Goal: Check status

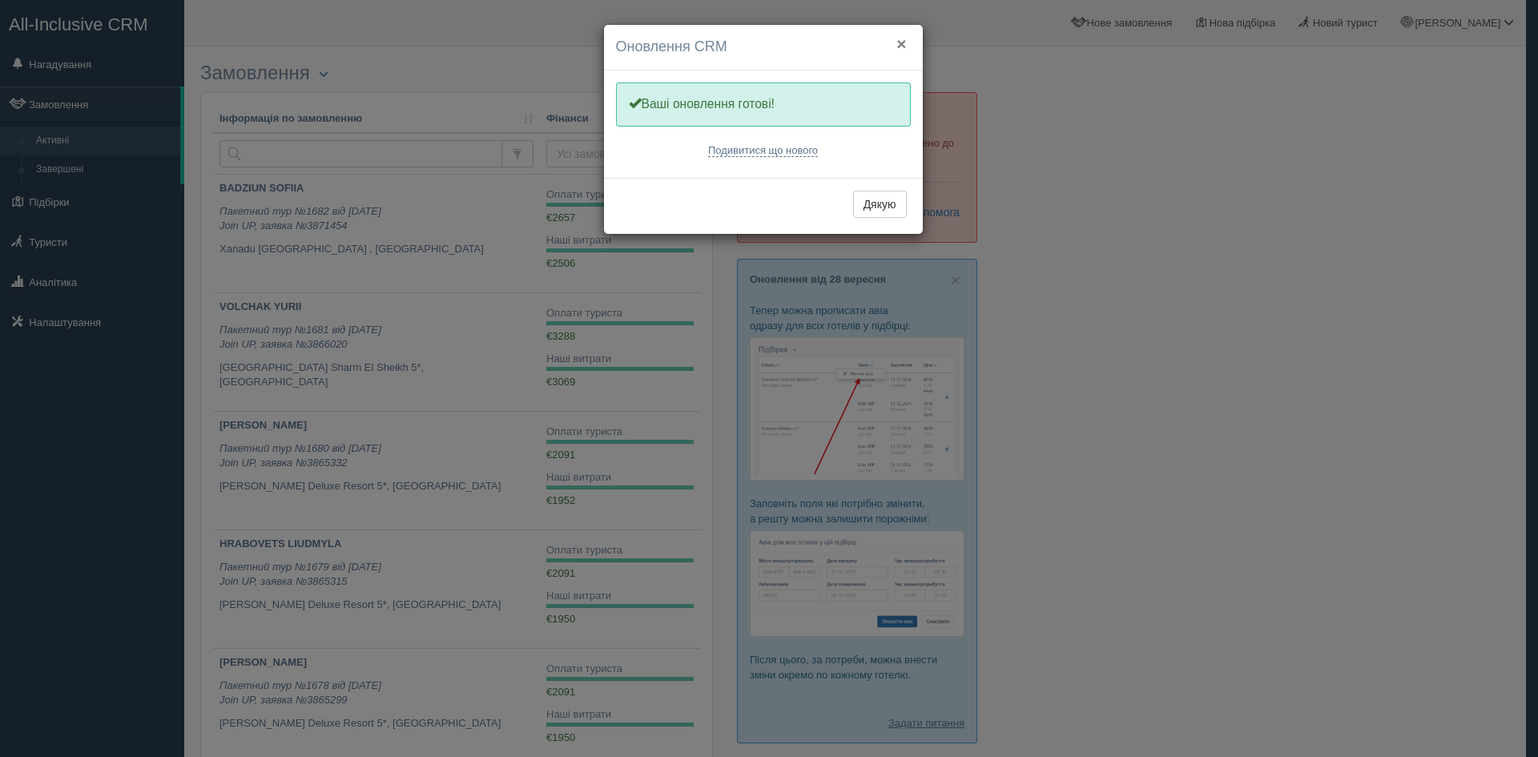
click at [903, 40] on button "×" at bounding box center [901, 43] width 10 height 17
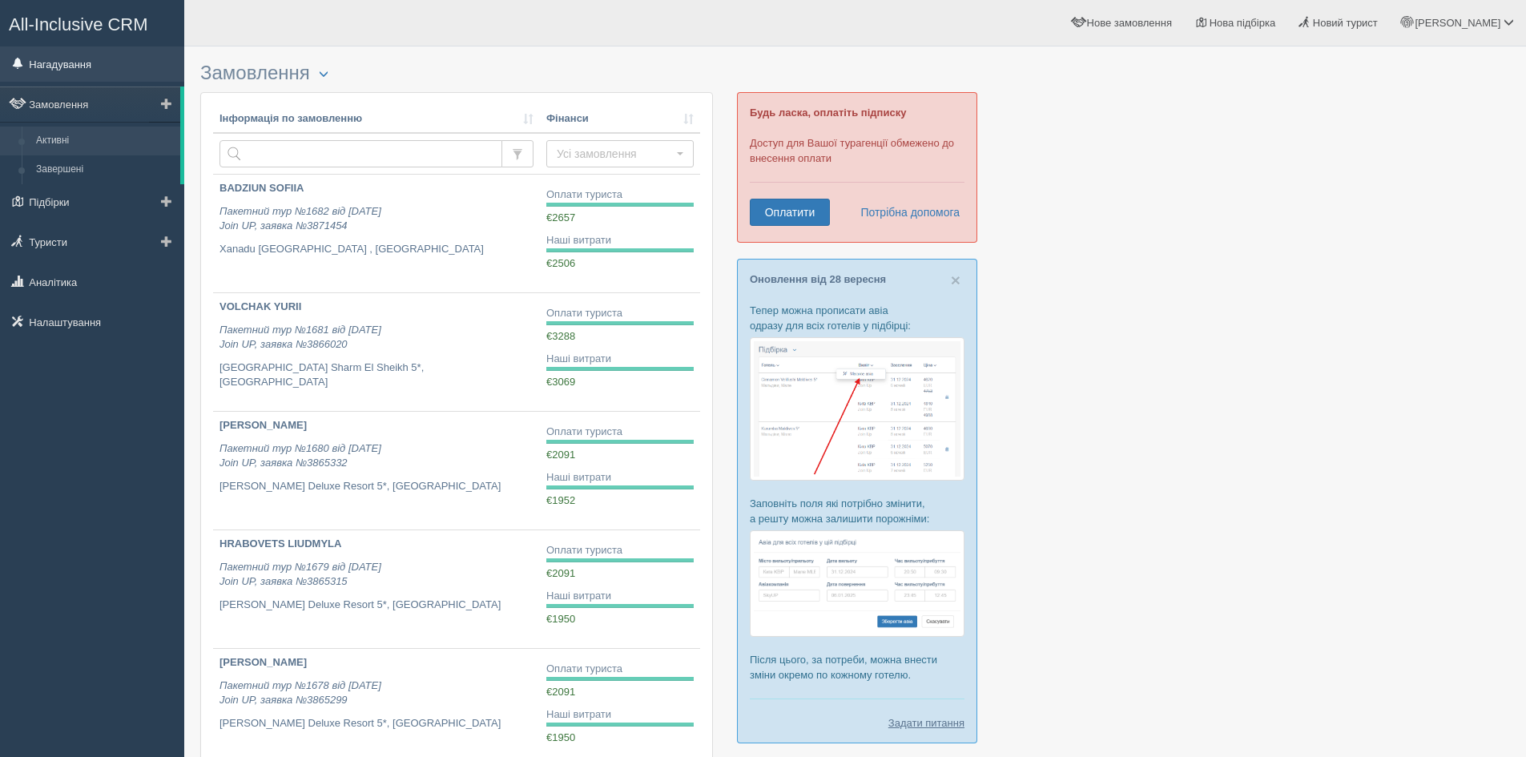
click at [107, 69] on link "Нагадування" at bounding box center [92, 63] width 184 height 35
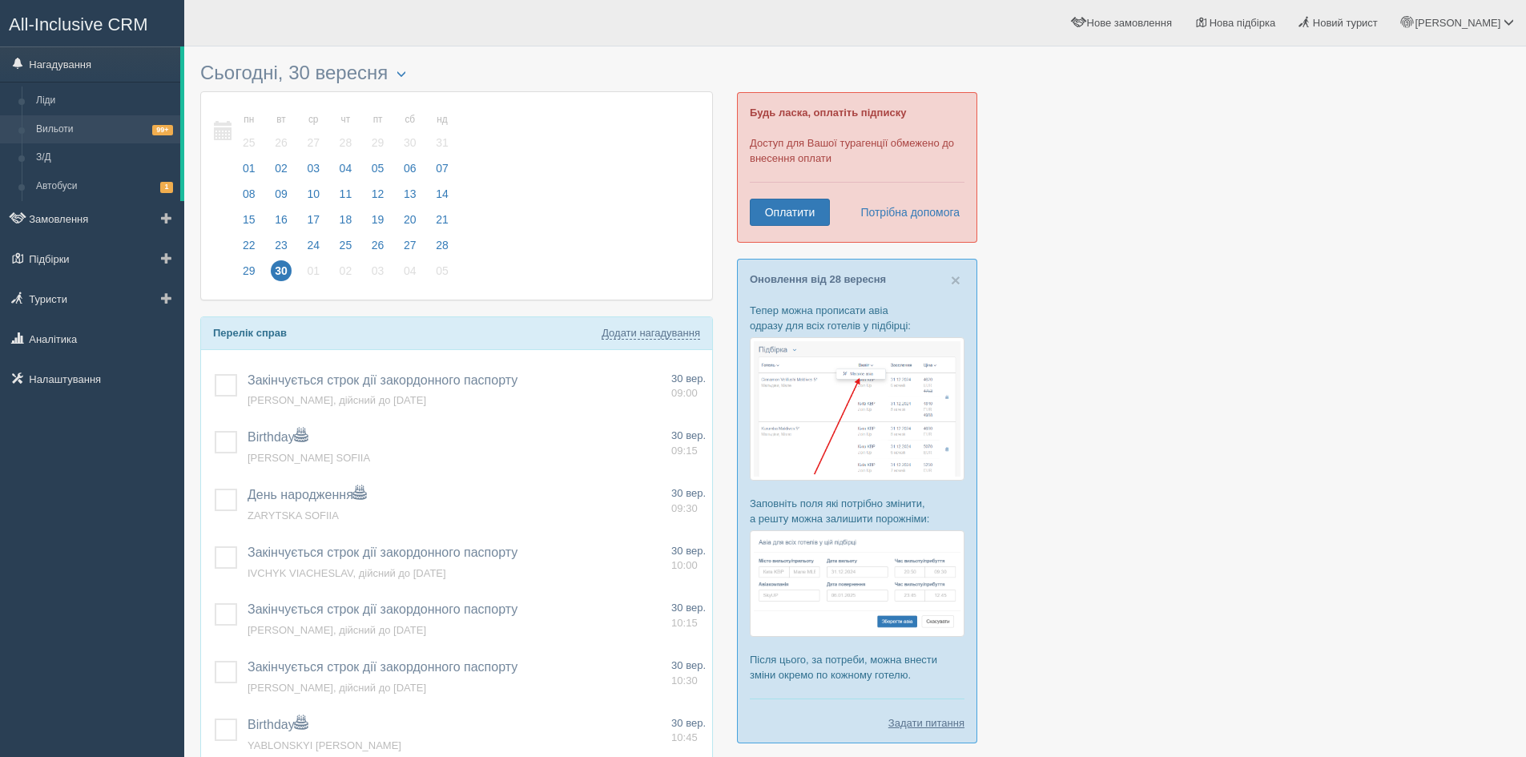
click at [47, 119] on link "Вильоти 99+" at bounding box center [104, 129] width 151 height 29
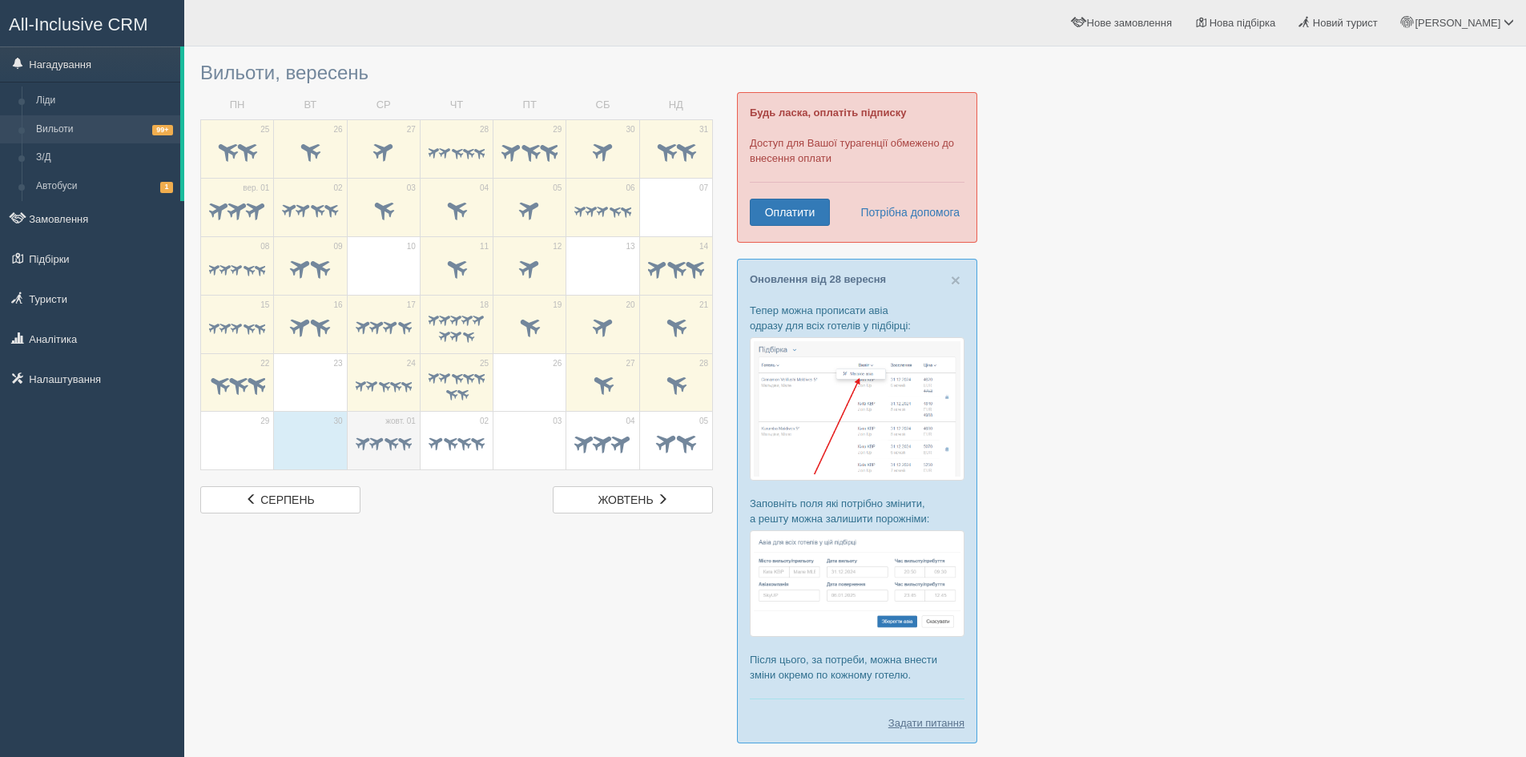
click at [377, 441] on span at bounding box center [377, 442] width 18 height 18
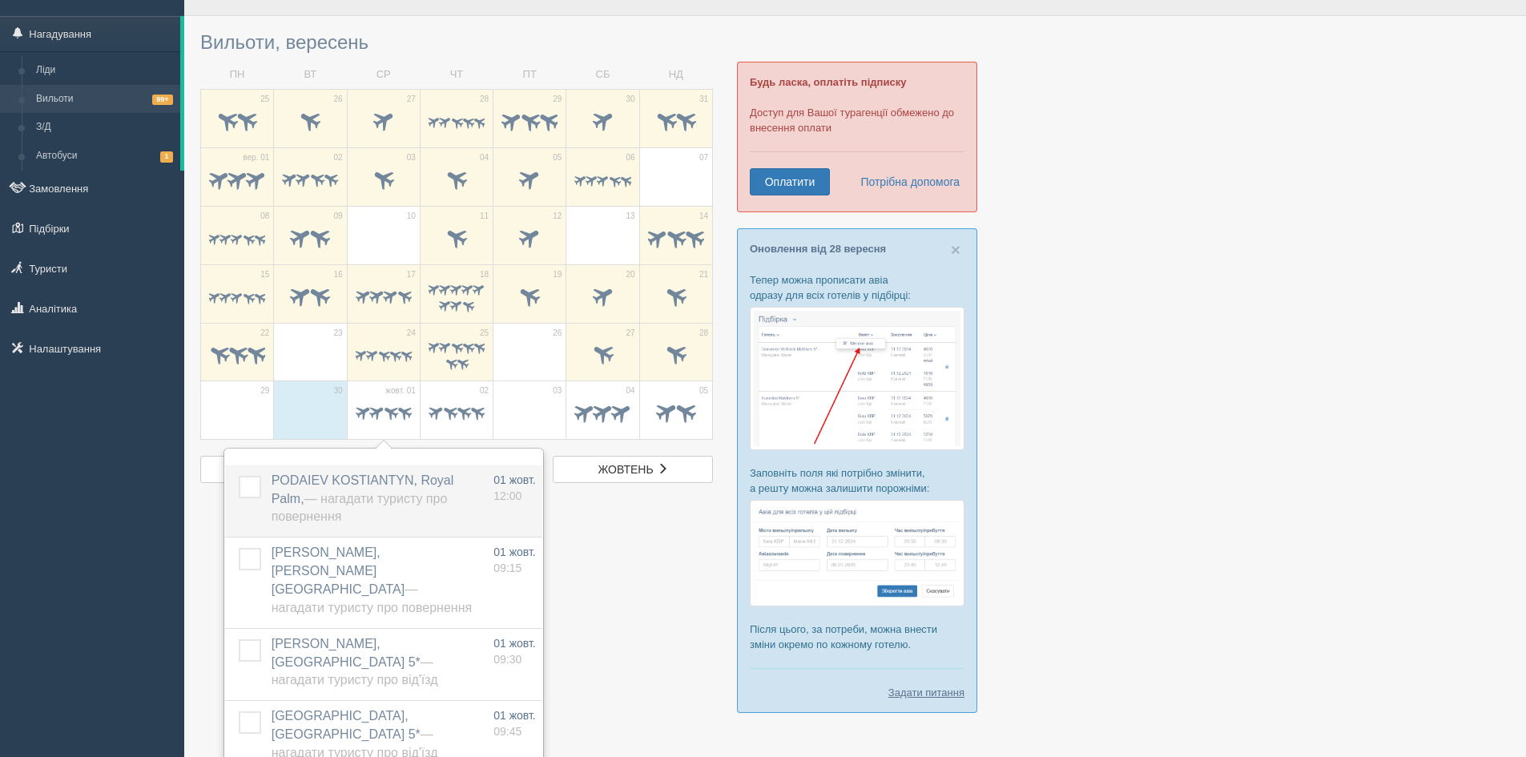
scroll to position [75, 0]
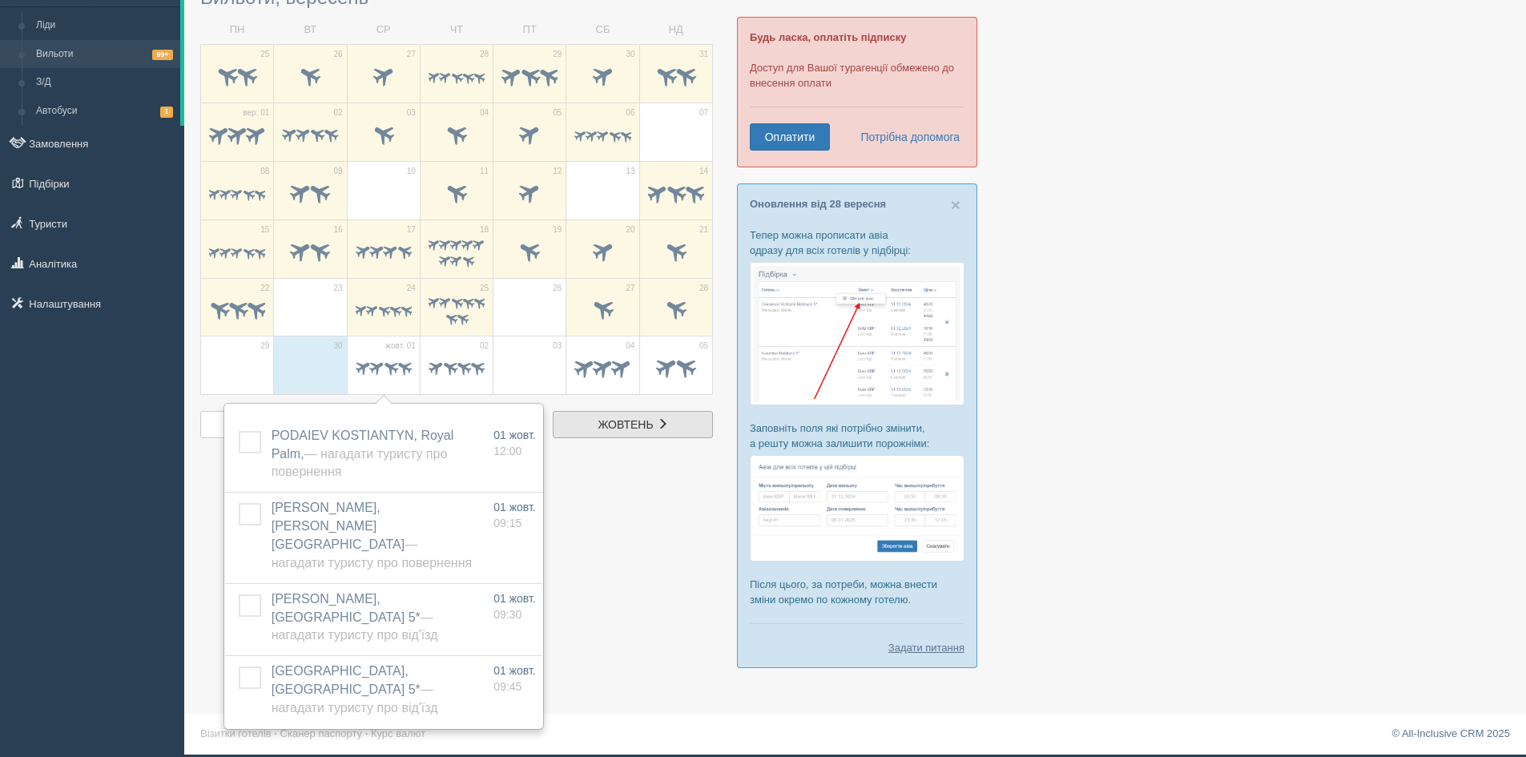
click at [650, 435] on link "жовт. жовтень" at bounding box center [633, 424] width 160 height 27
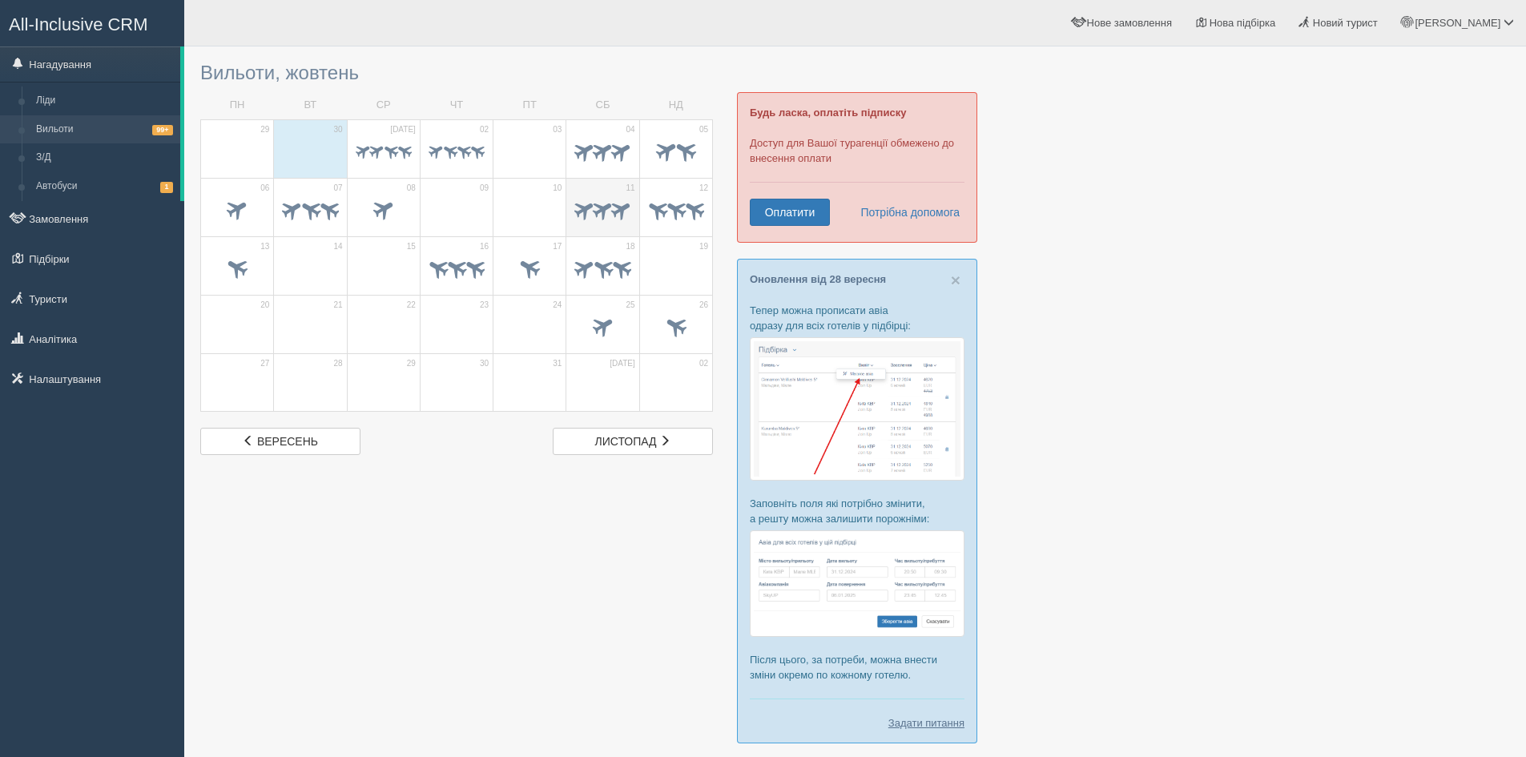
click at [618, 221] on span at bounding box center [621, 208] width 25 height 25
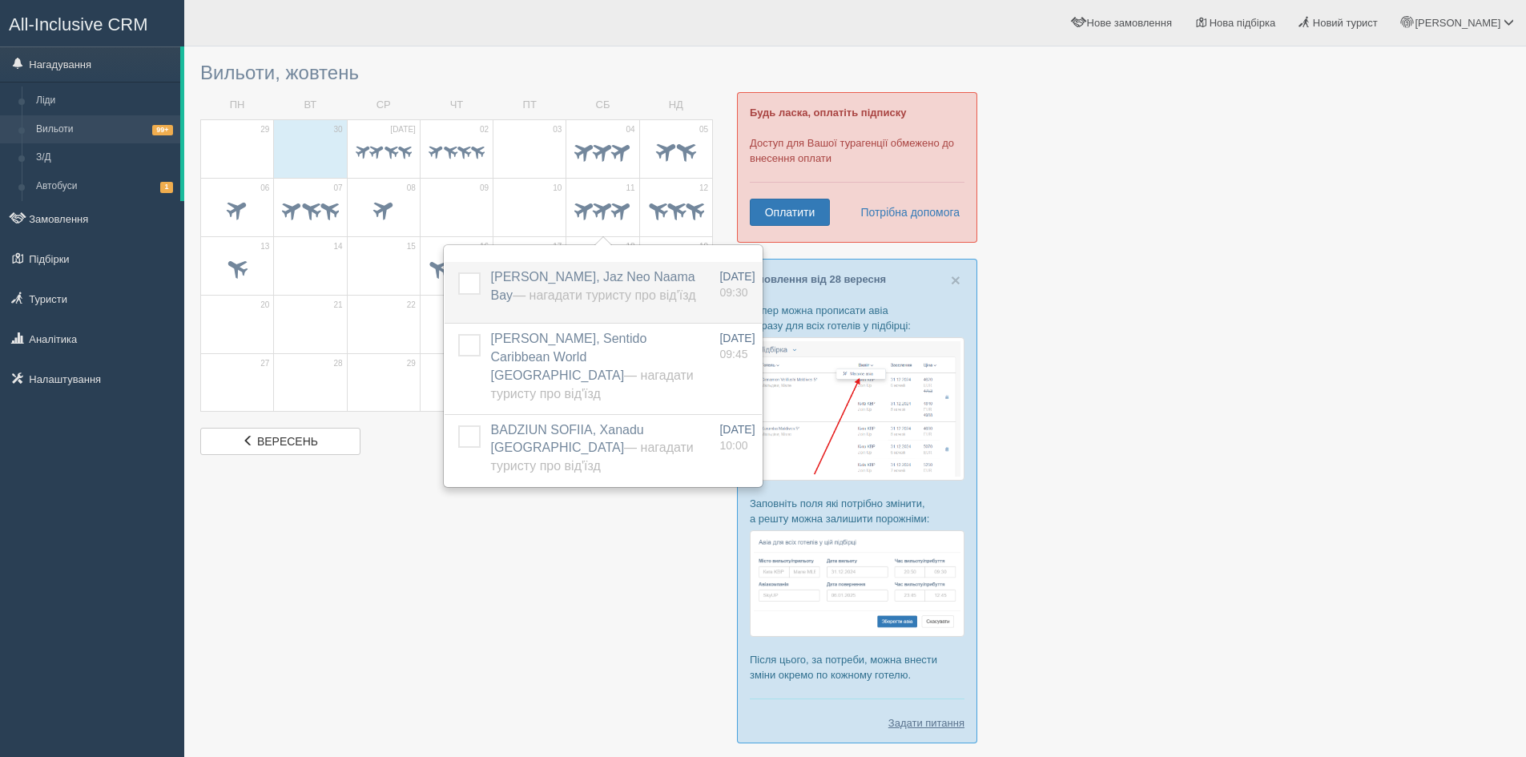
click at [605, 275] on span "BONDARENKO KATERYNA, Jaz Neo Naama Bay — Нагадати туристу про від'їзд" at bounding box center [593, 286] width 205 height 32
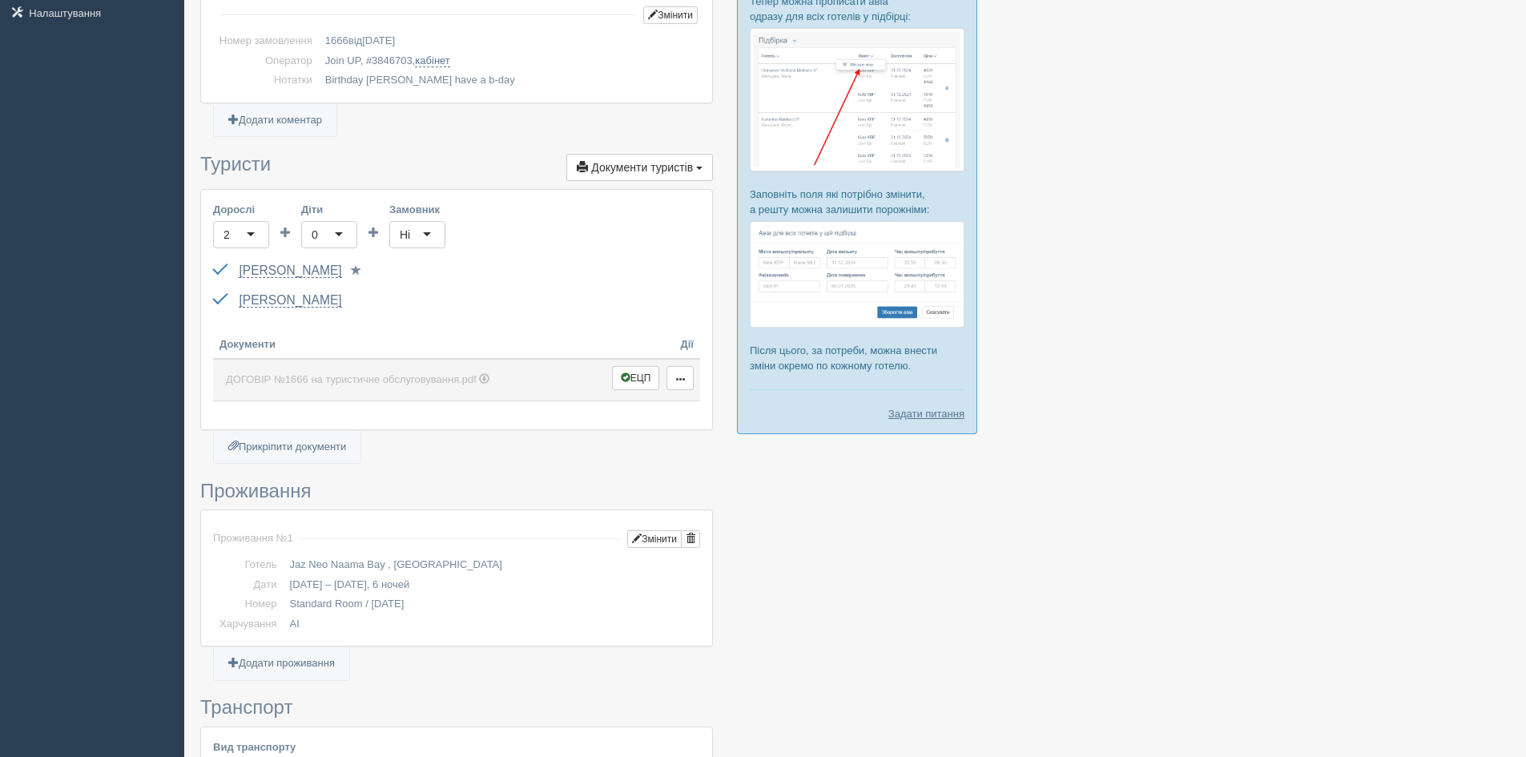
scroll to position [400, 0]
